Goal: Navigation & Orientation: Understand site structure

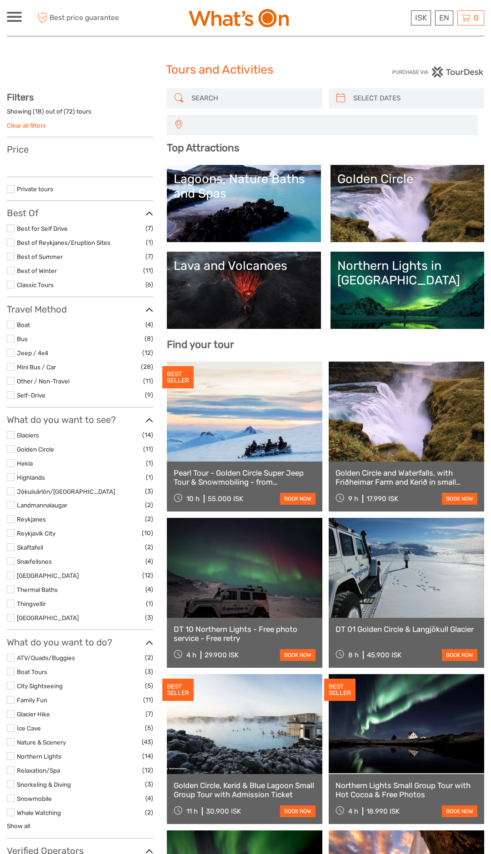
select select
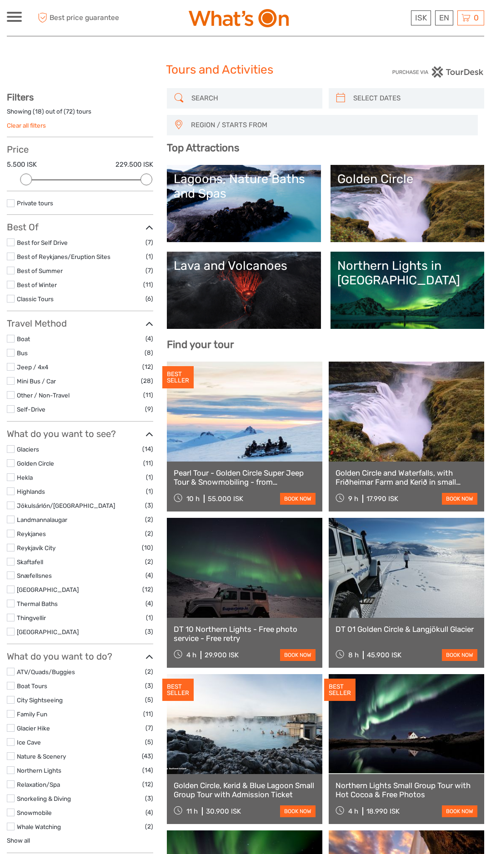
click at [261, 209] on link "Lagoons, Nature Baths and Spas" at bounding box center [243, 204] width 140 height 64
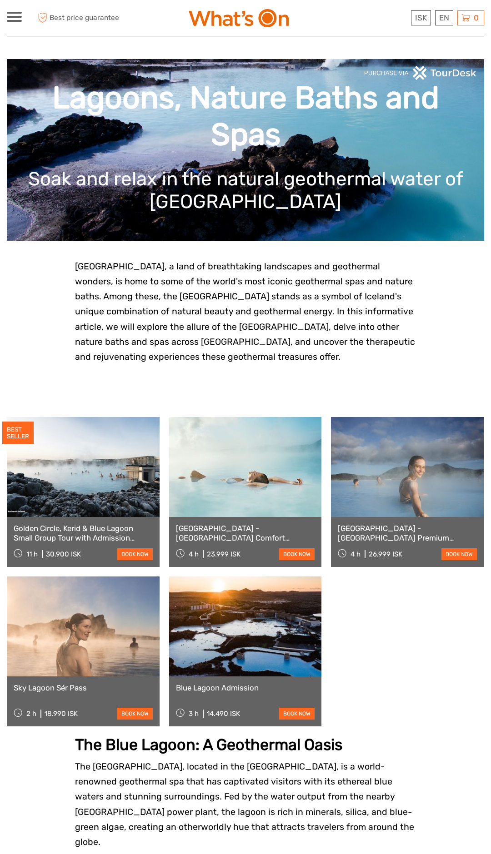
click at [20, 16] on span at bounding box center [14, 17] width 15 height 2
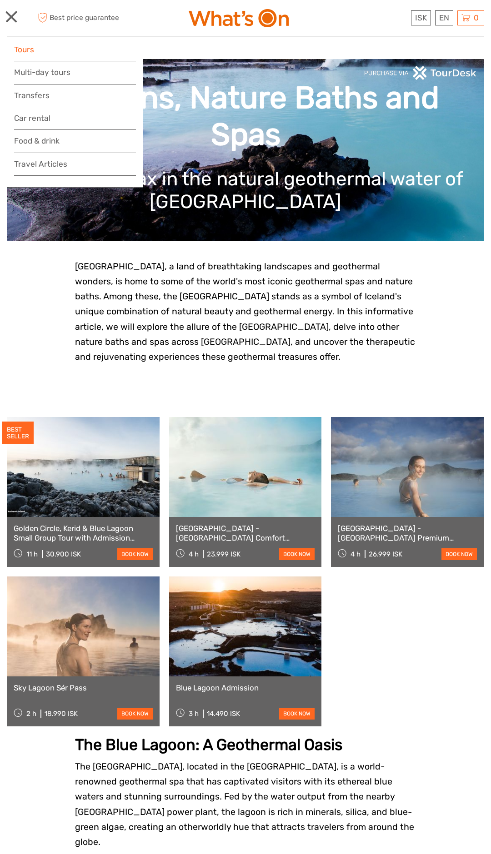
click at [88, 49] on link "Tours" at bounding box center [75, 49] width 122 height 13
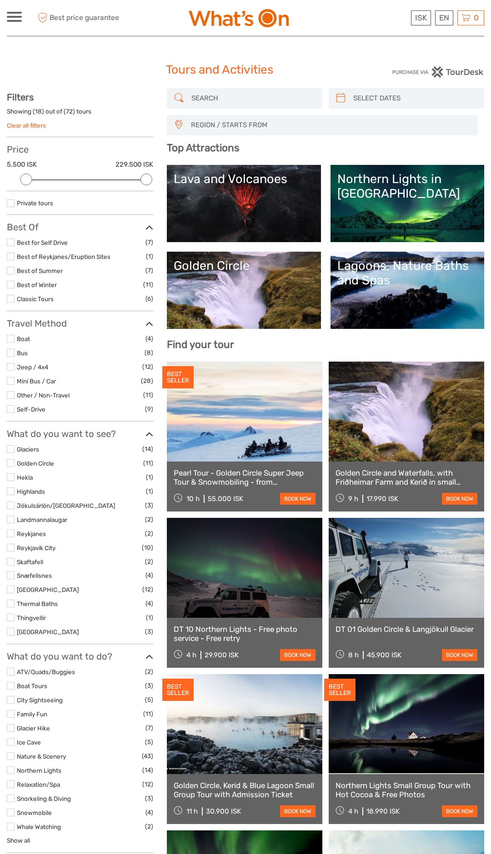
select select
click at [404, 221] on link "Northern Lights in [GEOGRAPHIC_DATA]" at bounding box center [407, 204] width 140 height 64
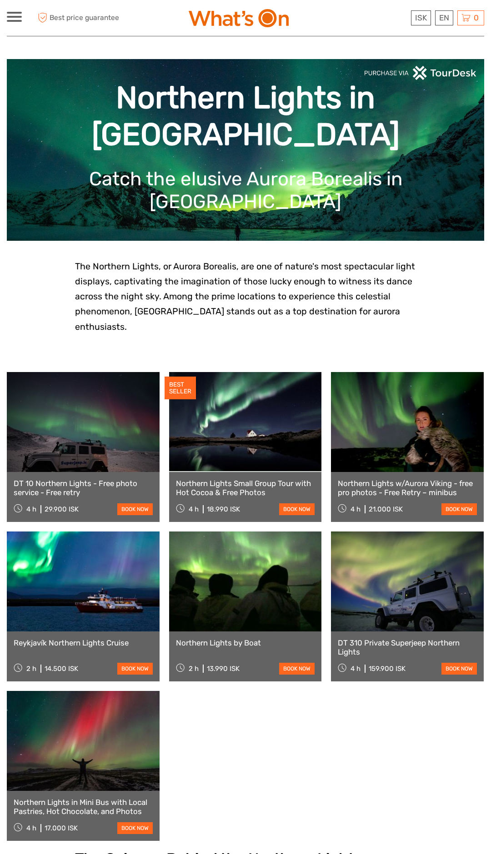
click at [7, 20] on div at bounding box center [14, 17] width 15 height 10
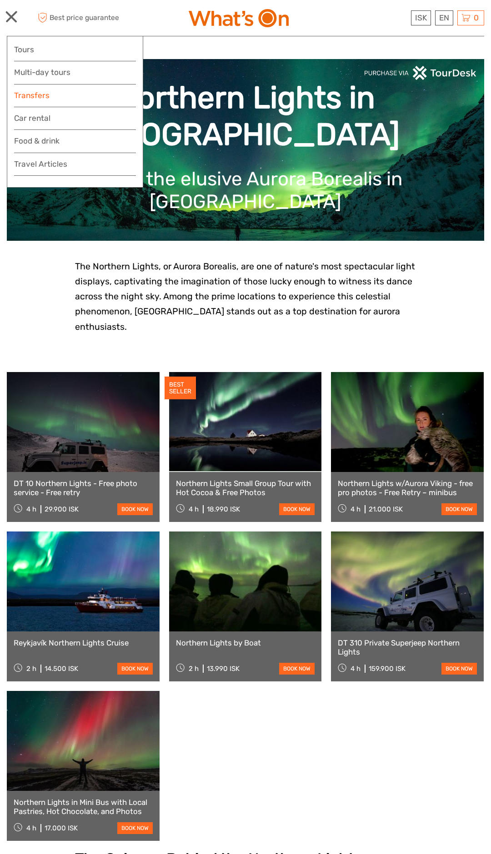
click at [79, 95] on link "Transfers" at bounding box center [75, 95] width 122 height 13
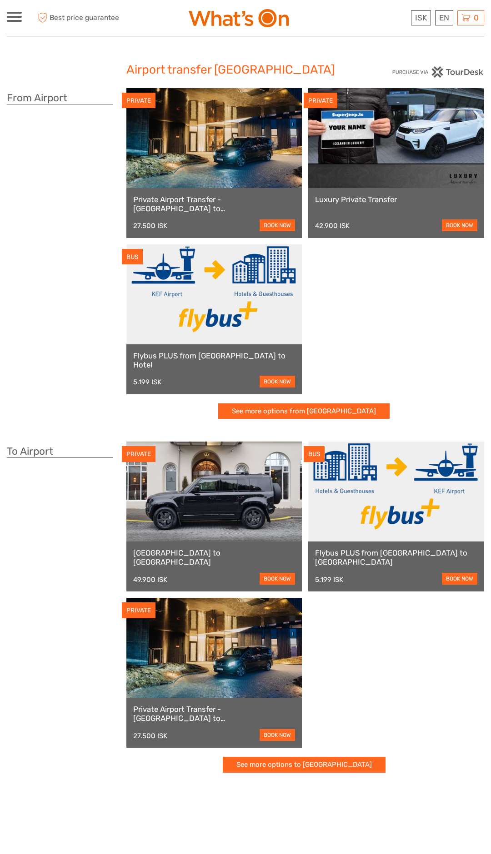
click at [9, 13] on span at bounding box center [14, 13] width 15 height 2
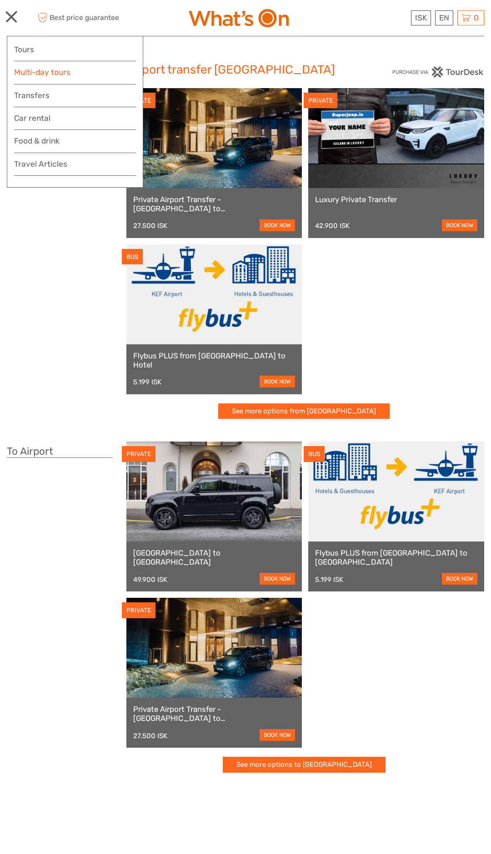
click at [68, 69] on link "Multi-day tours" at bounding box center [75, 72] width 122 height 13
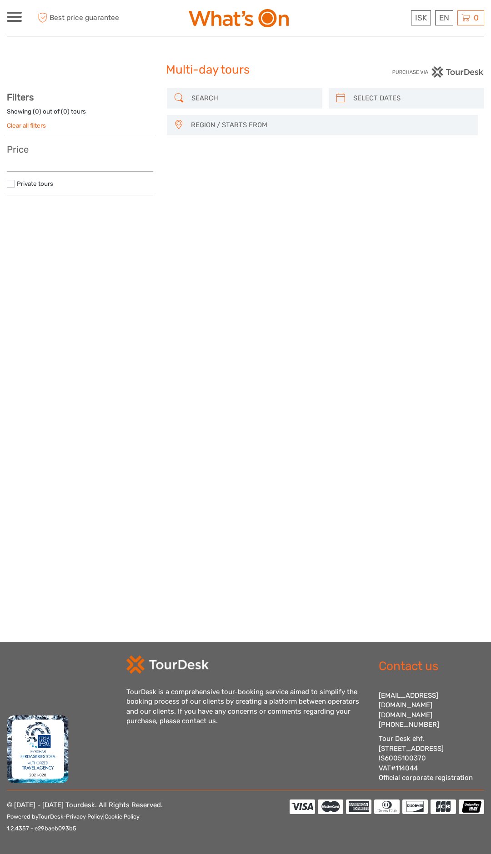
select select
click at [10, 13] on span at bounding box center [14, 13] width 15 height 2
click at [75, 51] on link "Tours" at bounding box center [75, 49] width 122 height 13
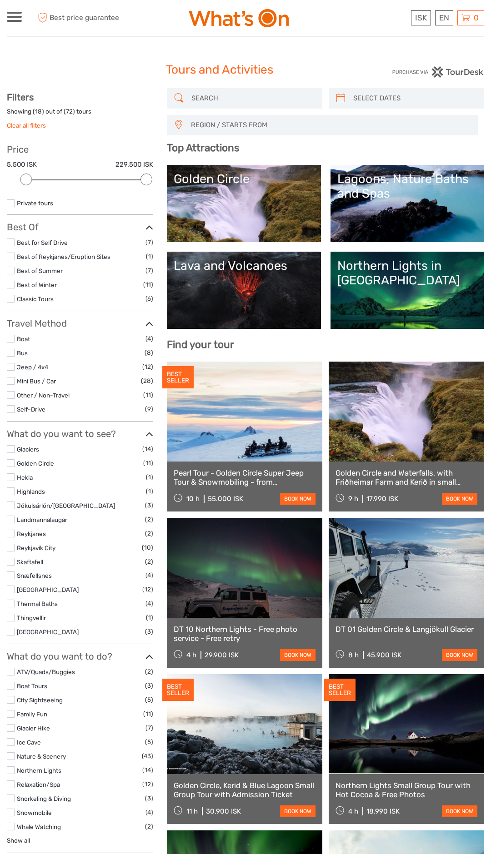
select select
